Goal: Find specific page/section: Find specific page/section

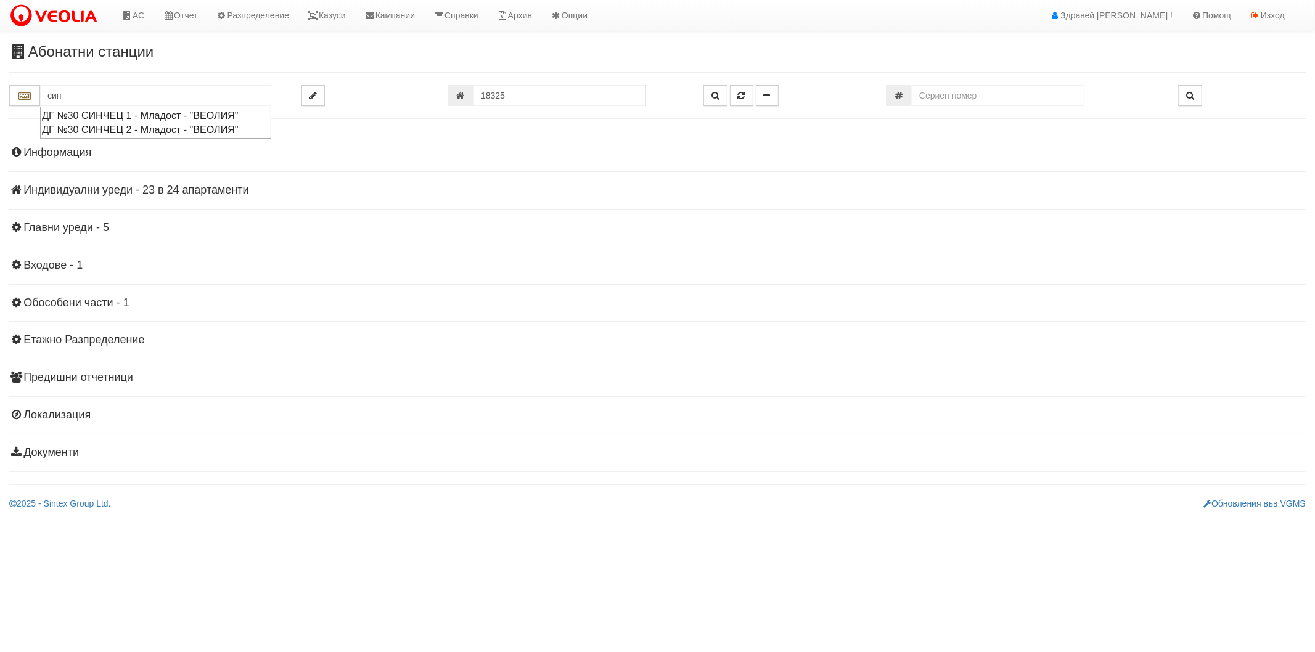
click at [113, 114] on div "ДГ №30 СИНЧЕЦ 1 - Младост - "ВЕОЛИЯ"" at bounding box center [155, 115] width 227 height 14
type input "ДГ №30 СИНЧЕЦ 1 - Младост - "ВЕОЛИЯ""
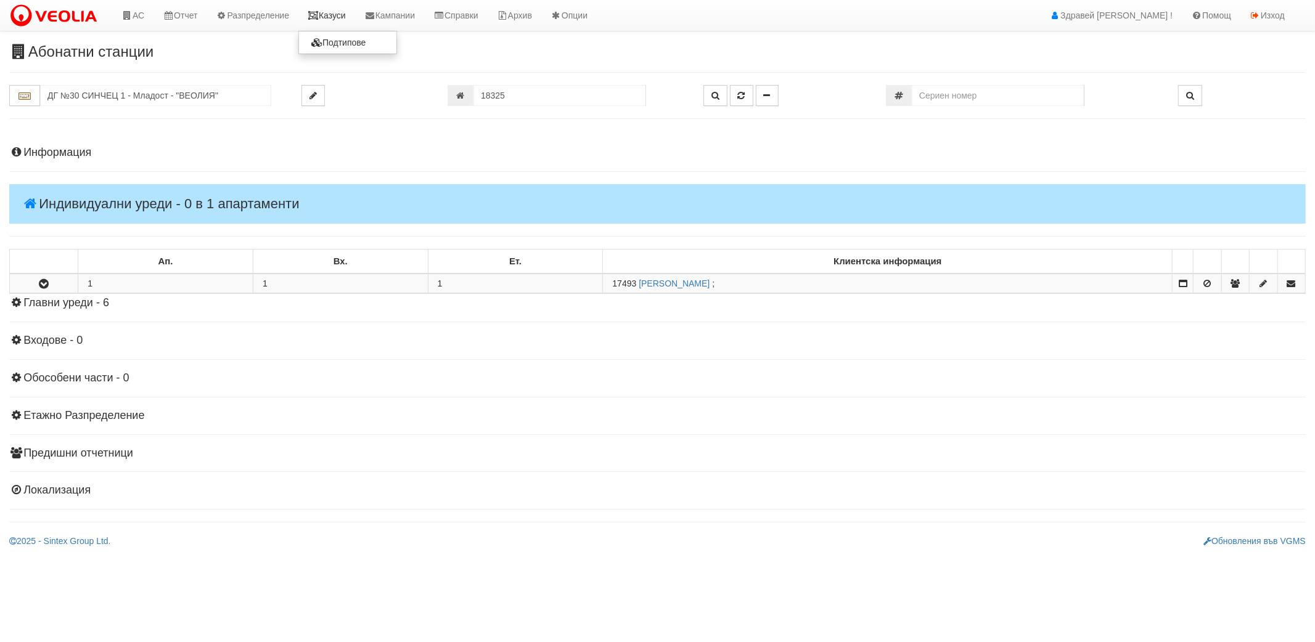
click at [335, 16] on link "Казуси" at bounding box center [326, 15] width 57 height 31
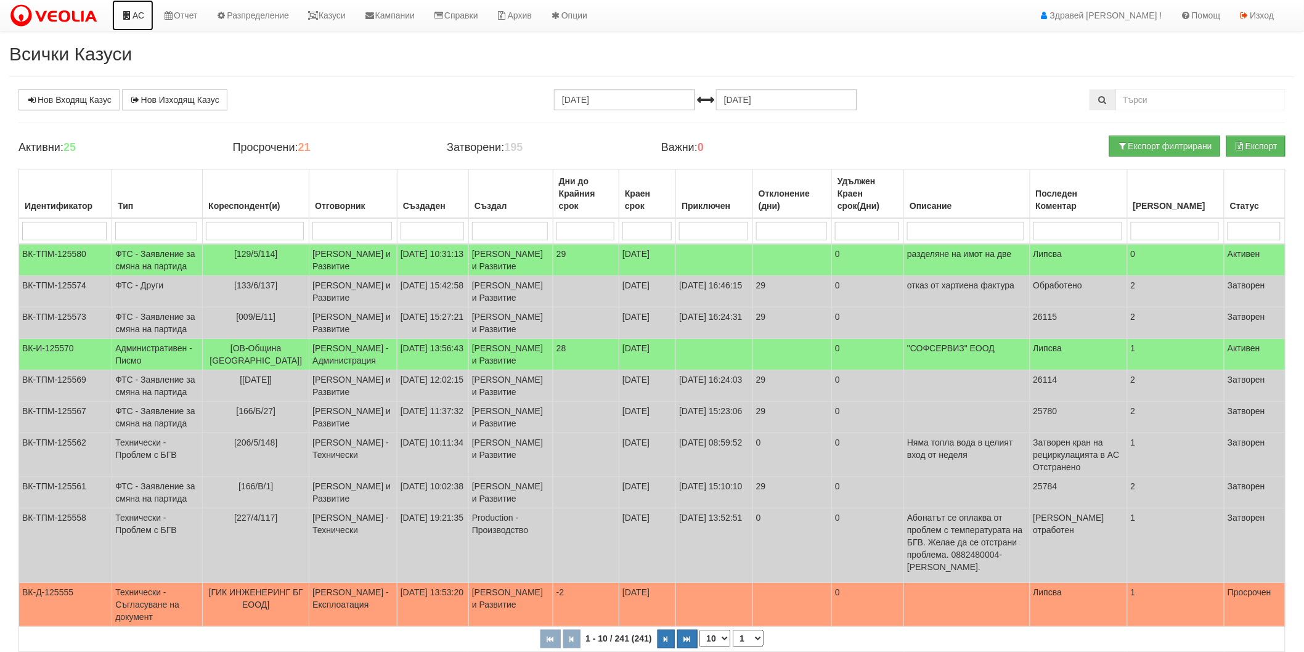
click at [131, 17] on icon at bounding box center [126, 15] width 11 height 9
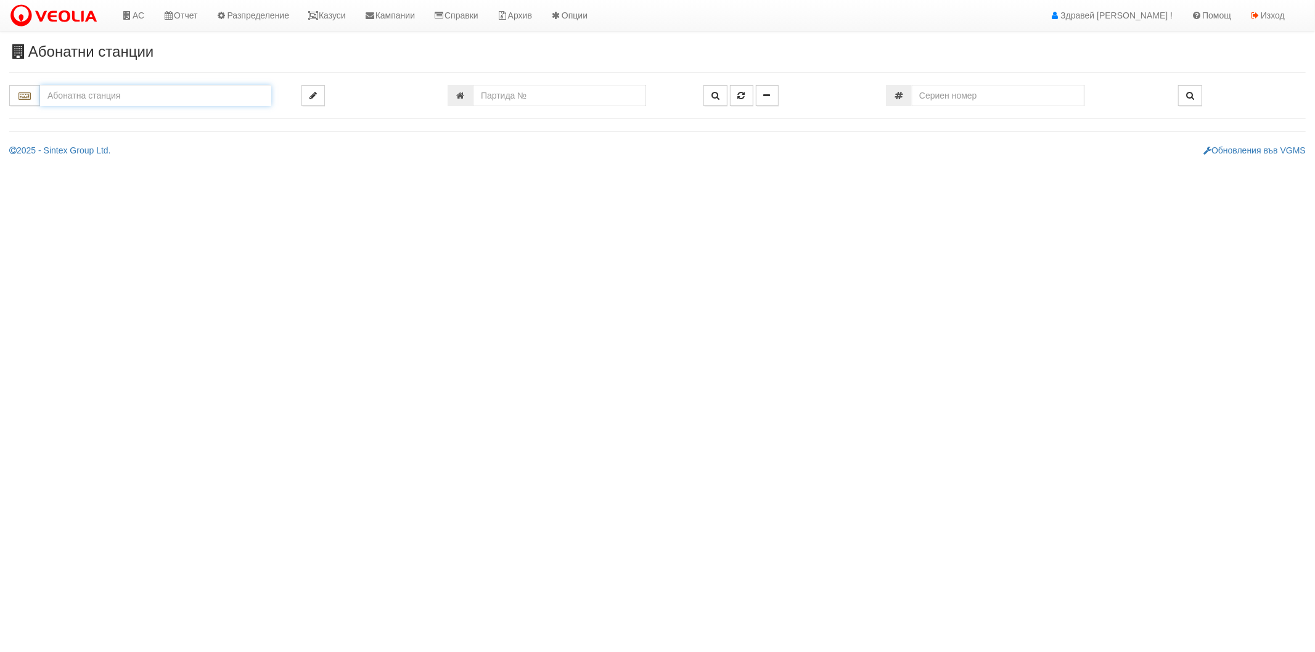
type input "г"
type input "i"
click at [170, 133] on div "ДГ №30 СИНЧЕЦ 2 - Младост - "ВЕОЛИЯ"" at bounding box center [155, 130] width 227 height 14
type input "ДГ №30 СИНЧЕЦ 2 - Младост - "ВЕОЛИЯ""
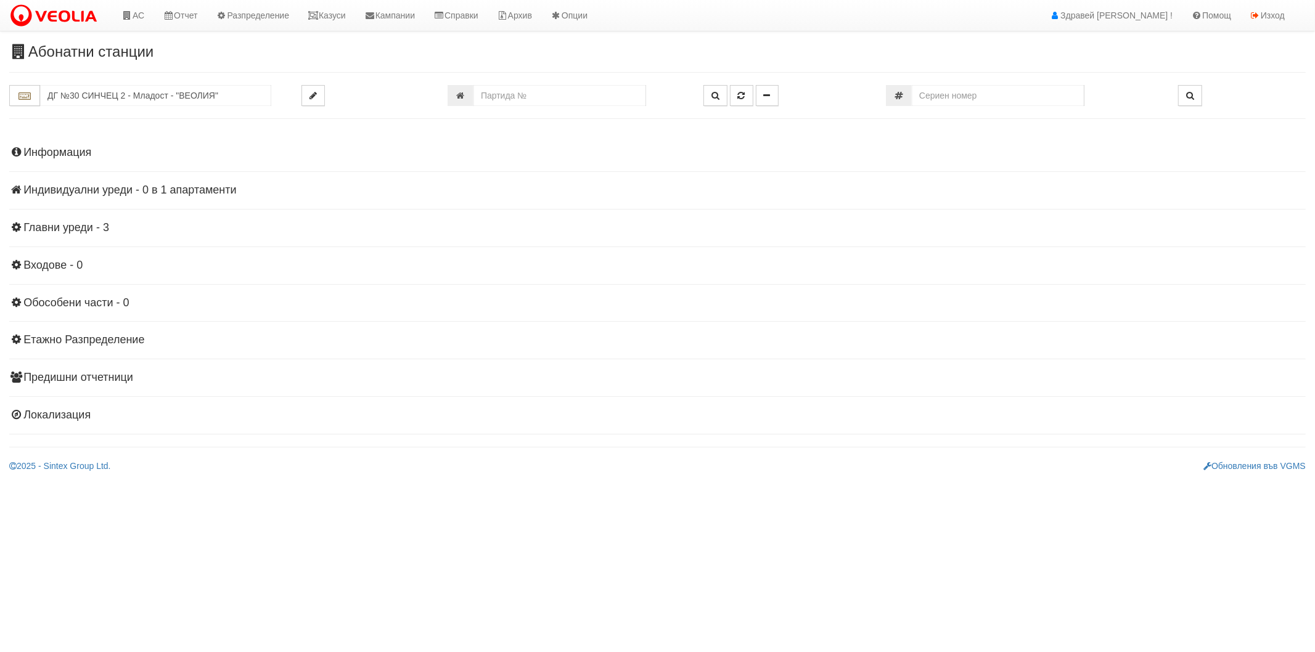
click at [74, 183] on div "Информация Параметри Брой Апартаменти: 1 Ползватели 08/2025 0 %" at bounding box center [657, 282] width 1296 height 303
click at [78, 197] on div "Информация Параметри Брой Апартаменти: 1 Ползватели 08/2025 0 %" at bounding box center [657, 282] width 1296 height 303
click at [84, 193] on h4 "Индивидуални уреди - 0 в 1 апартаменти" at bounding box center [657, 190] width 1296 height 12
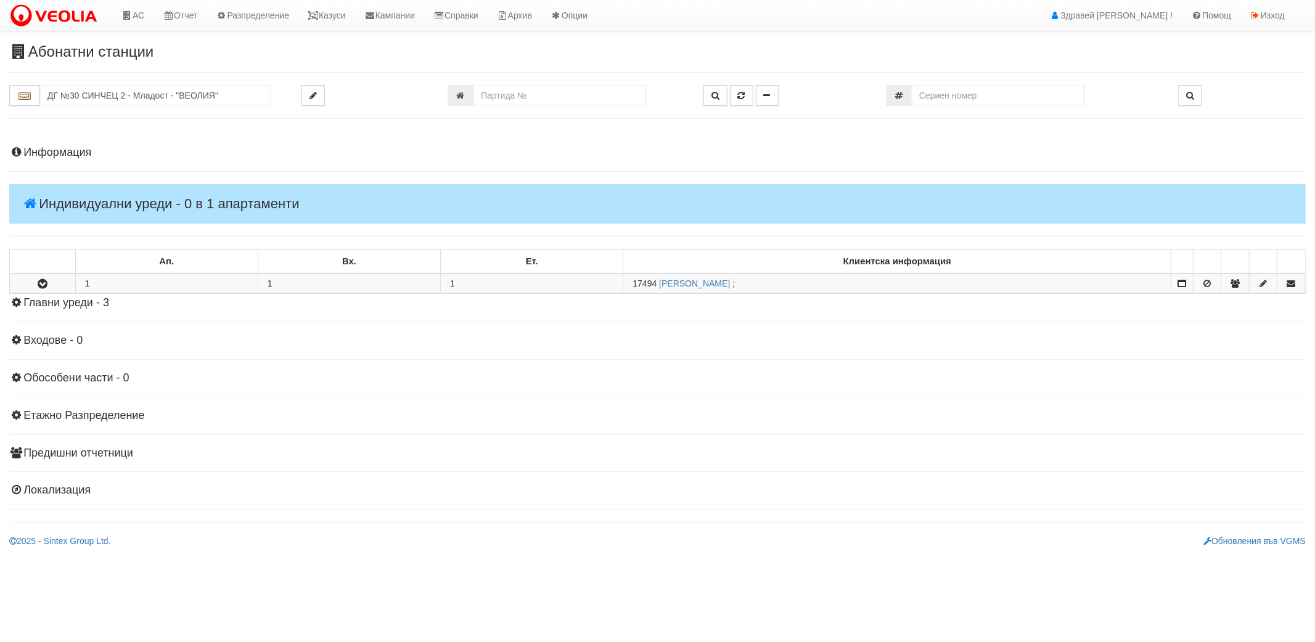
click at [84, 193] on h4 "Индивидуални уреди - 0 в 1 апартаменти" at bounding box center [657, 203] width 1296 height 39
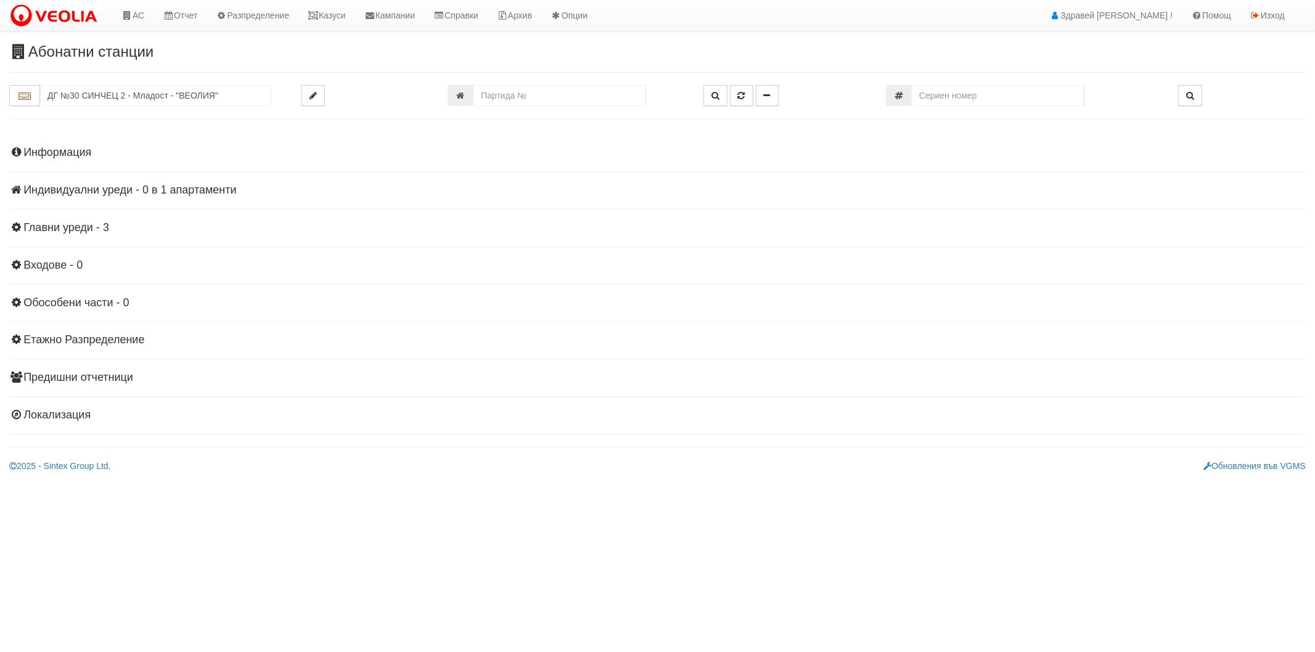
click at [85, 161] on div "Информация Параметри Брой Апартаменти: 1 Ползватели 08/2025 0 %" at bounding box center [657, 282] width 1296 height 303
click at [82, 147] on h4 "Информация" at bounding box center [657, 153] width 1296 height 12
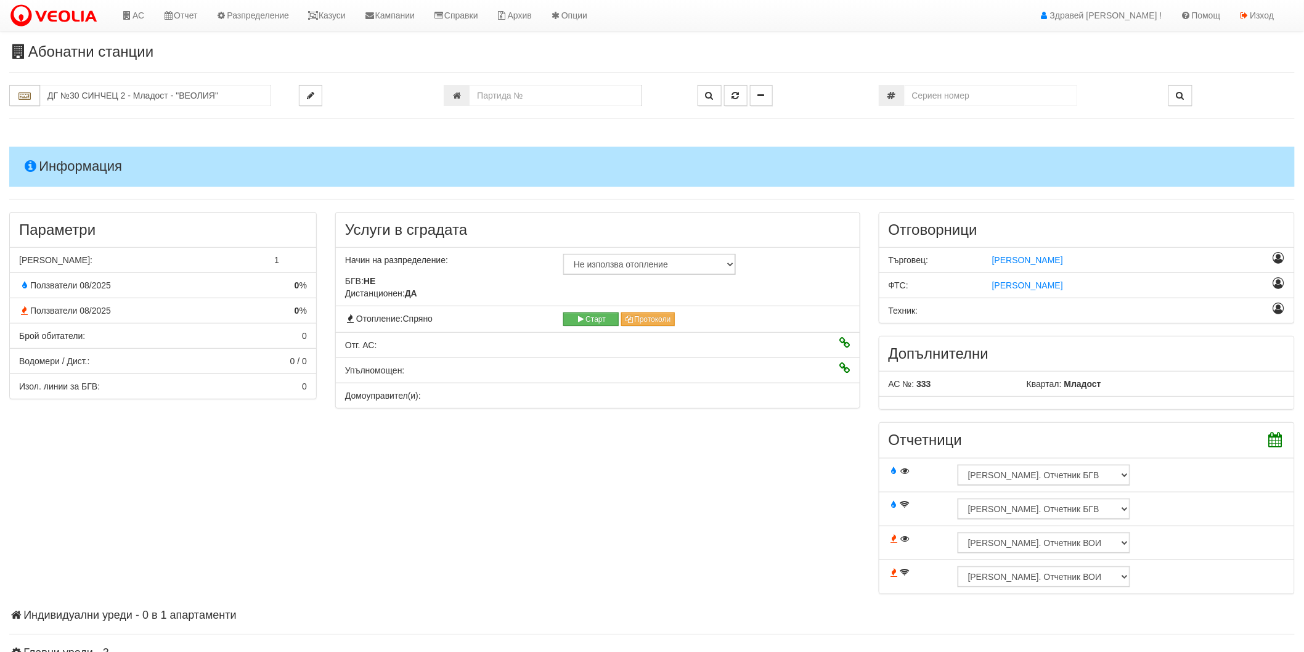
click at [83, 157] on h4 "Информация" at bounding box center [652, 166] width 1286 height 39
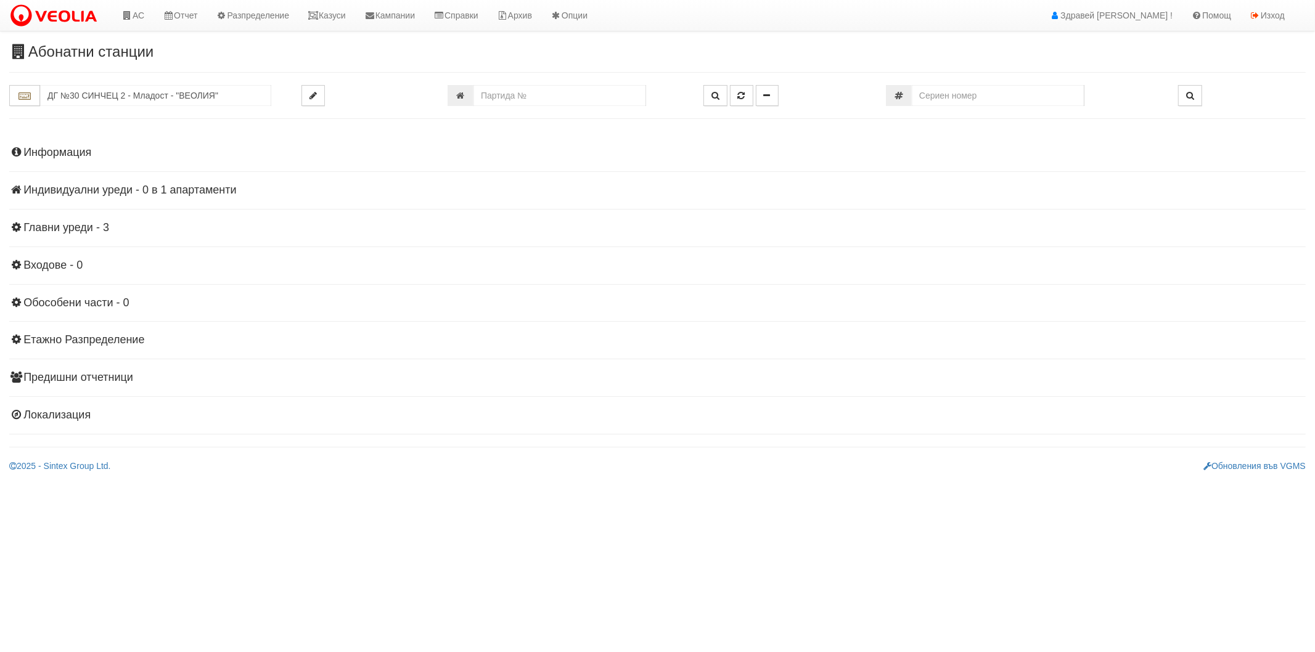
click at [99, 196] on h4 "Индивидуални уреди - 0 в 1 апартаменти" at bounding box center [657, 190] width 1296 height 12
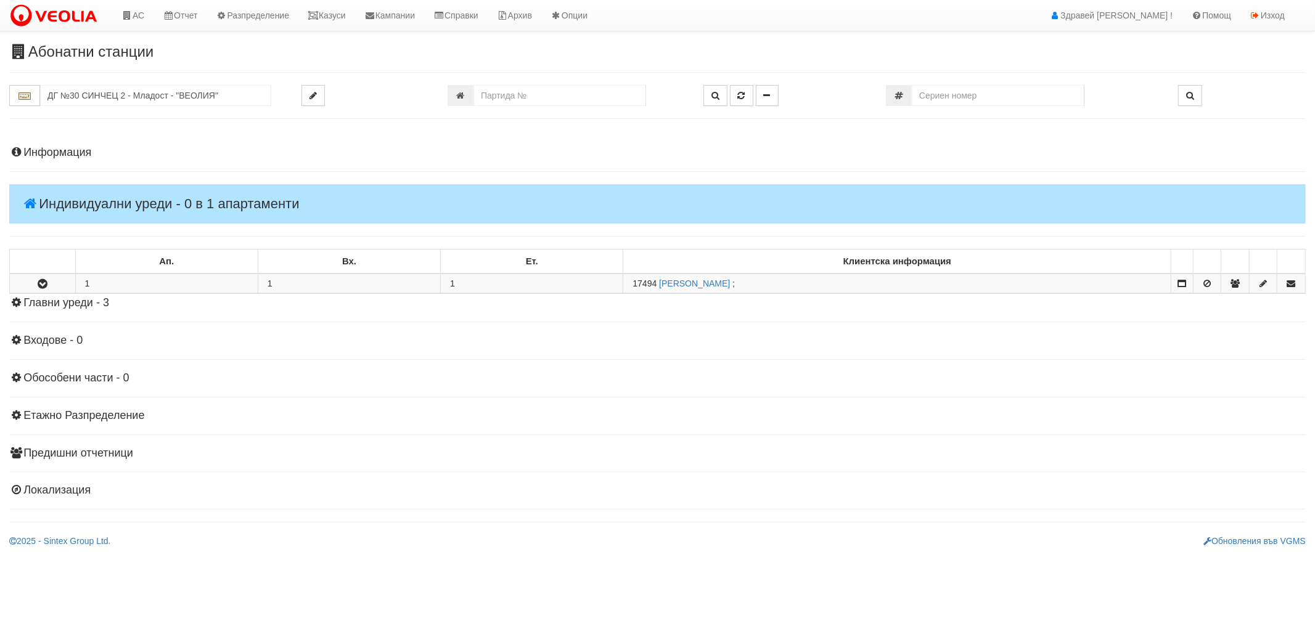
click at [76, 152] on h4 "Информация" at bounding box center [657, 153] width 1296 height 12
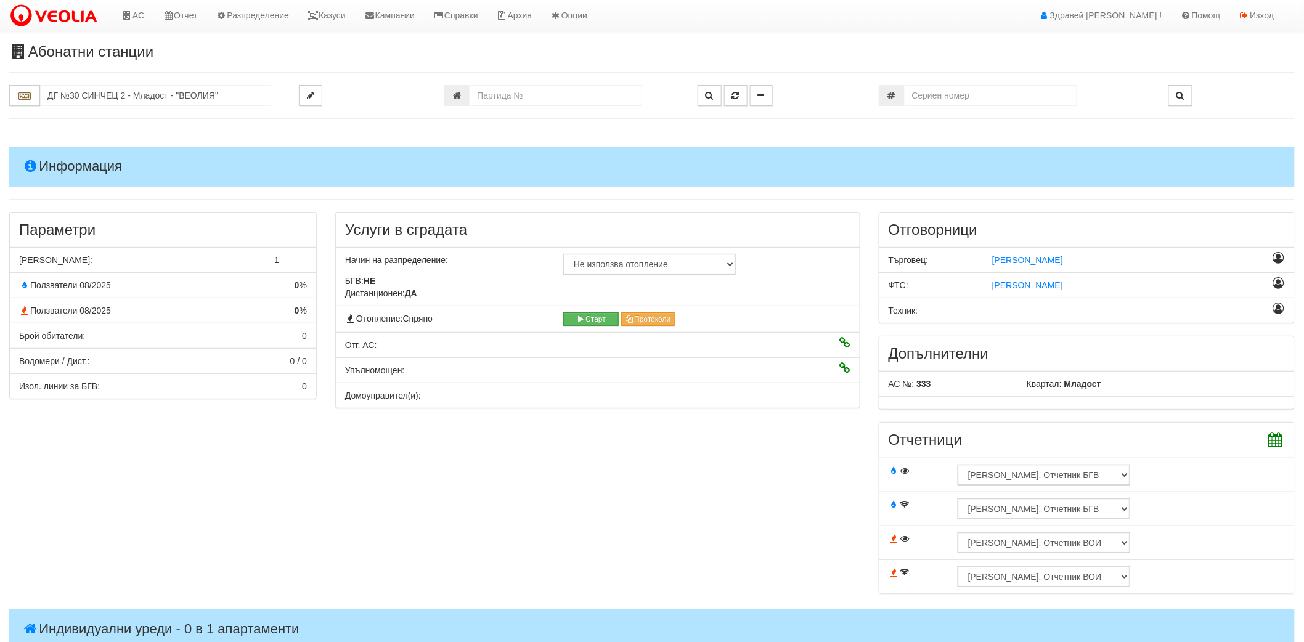
click at [121, 173] on h4 "Информация" at bounding box center [652, 166] width 1286 height 39
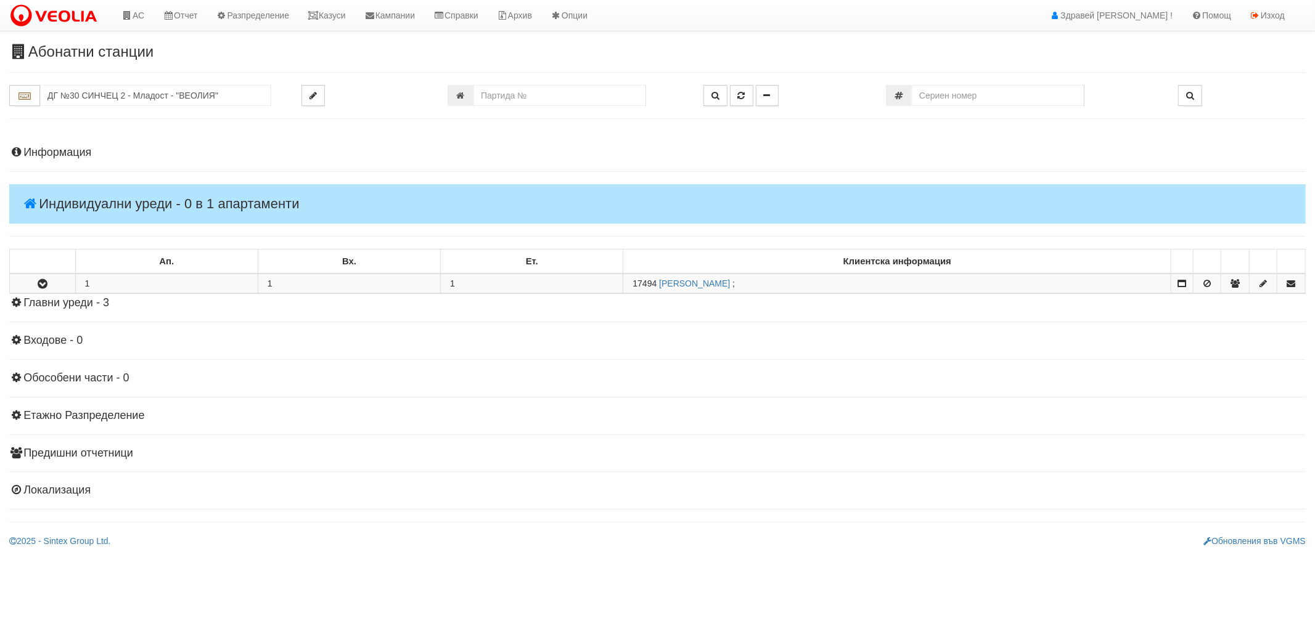
click at [140, 201] on h4 "Индивидуални уреди - 0 в 1 апартаменти" at bounding box center [657, 203] width 1296 height 39
